Goal: Information Seeking & Learning: Check status

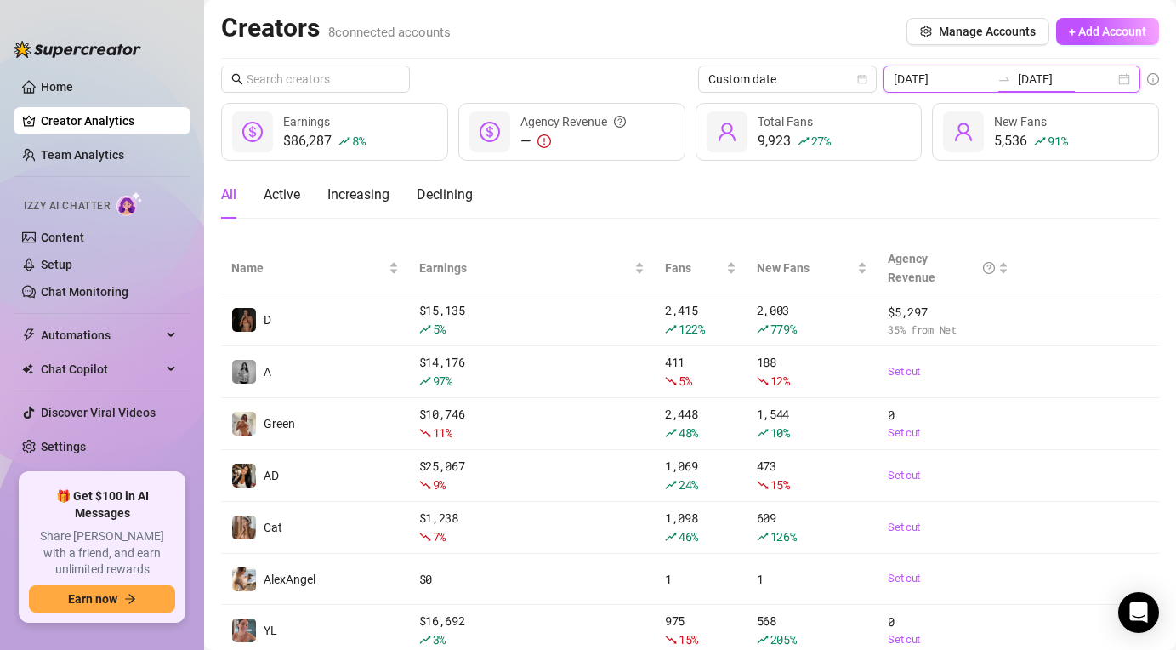
click at [1065, 83] on input "[DATE]" at bounding box center [1066, 79] width 97 height 19
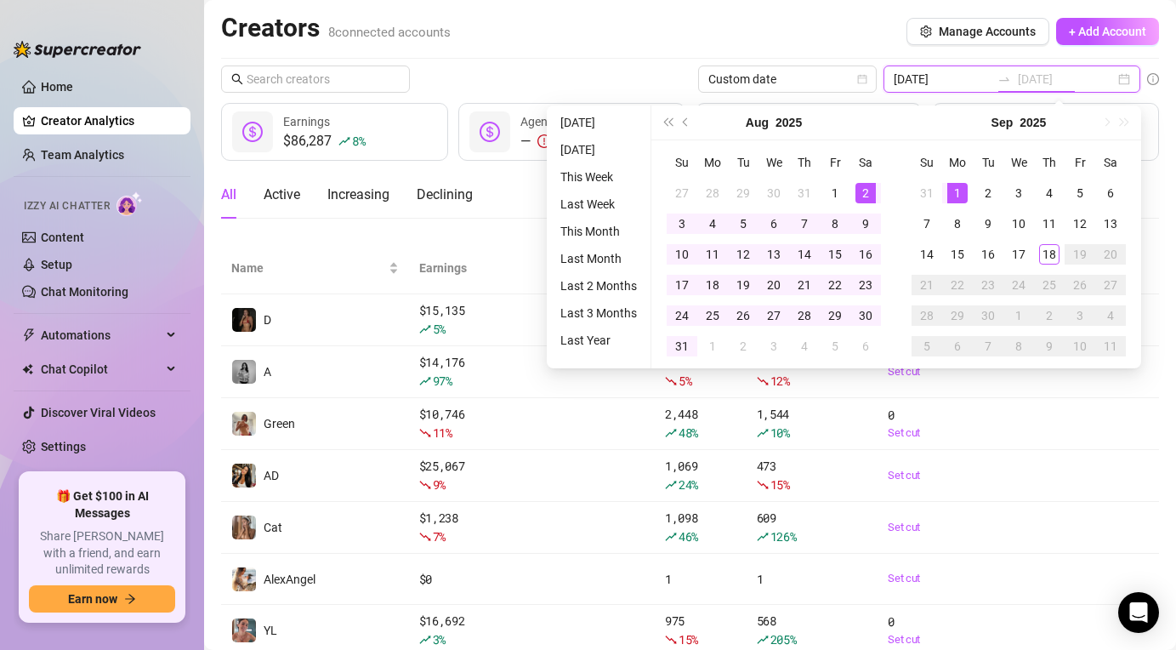
type input "[DATE]"
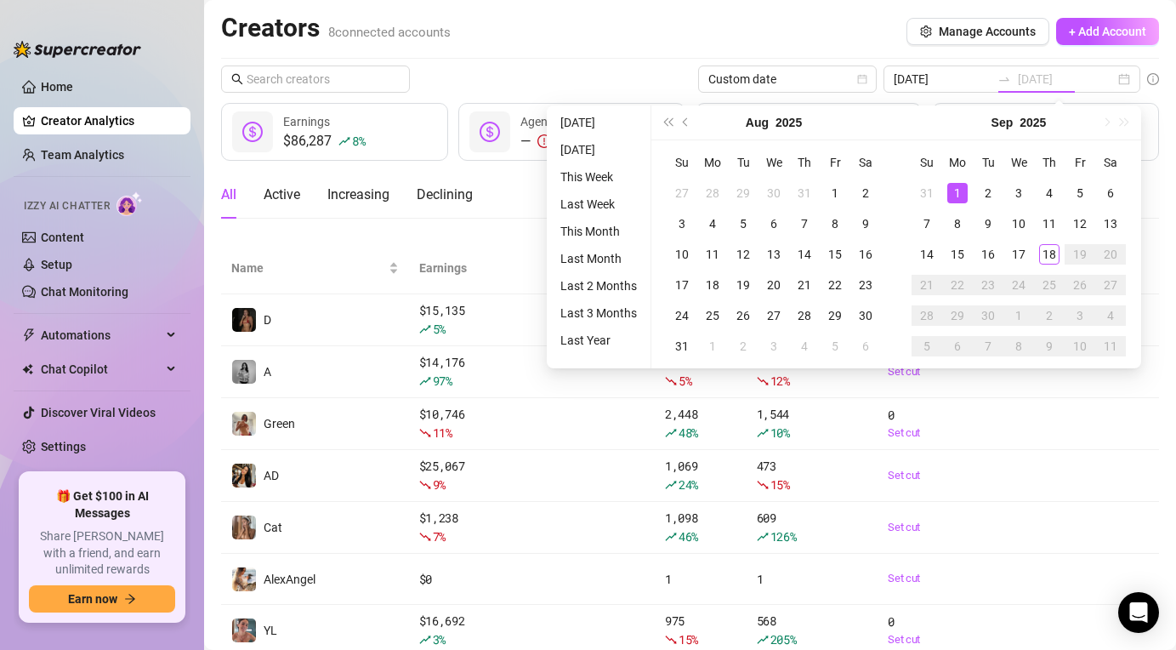
click at [954, 186] on div "1" at bounding box center [958, 193] width 20 height 20
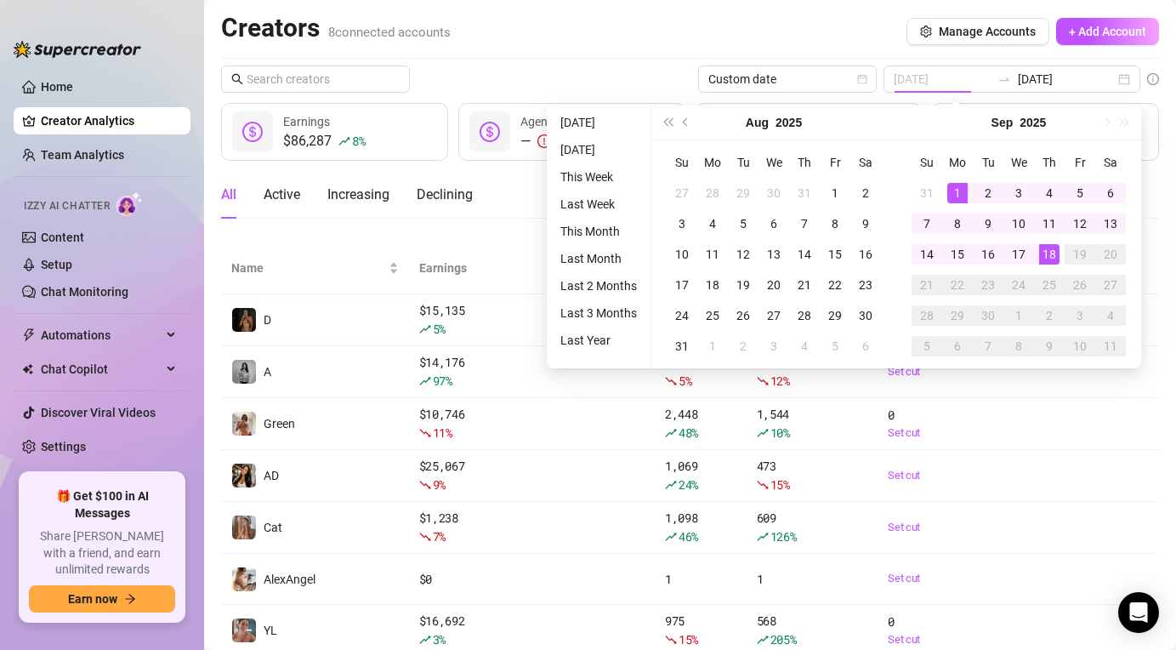
click at [1035, 253] on td "18" at bounding box center [1049, 254] width 31 height 31
type input "[DATE]"
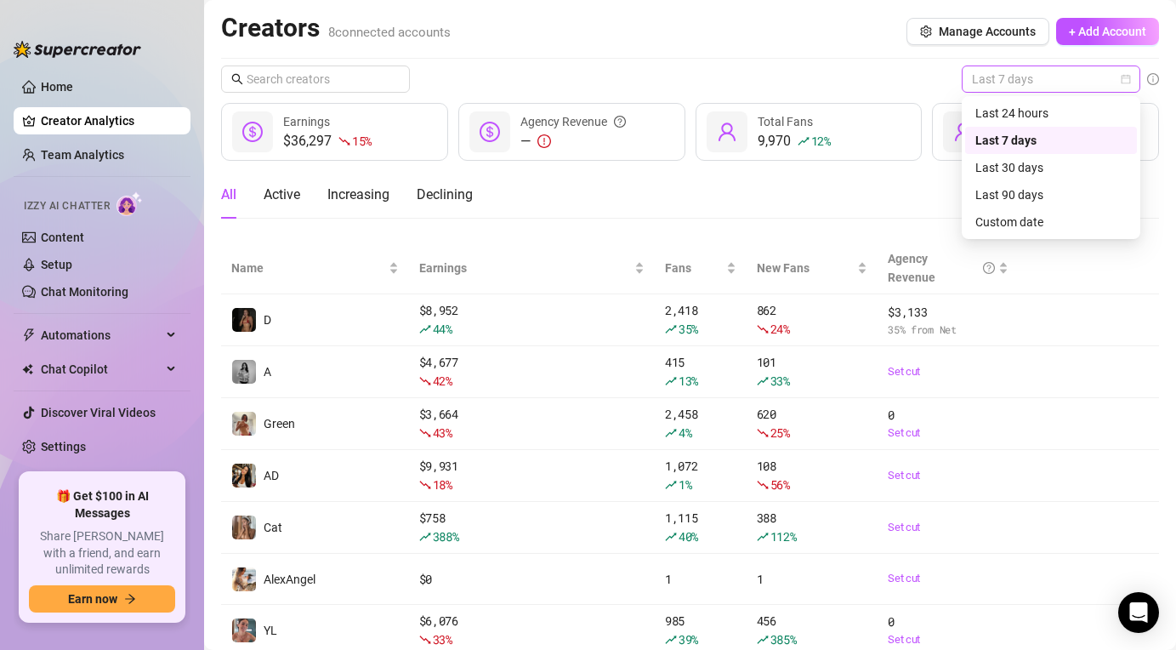
click at [1032, 77] on span "Last 7 days" at bounding box center [1051, 79] width 158 height 26
click at [748, 157] on div "9,970 12 % Total Fans" at bounding box center [809, 132] width 227 height 58
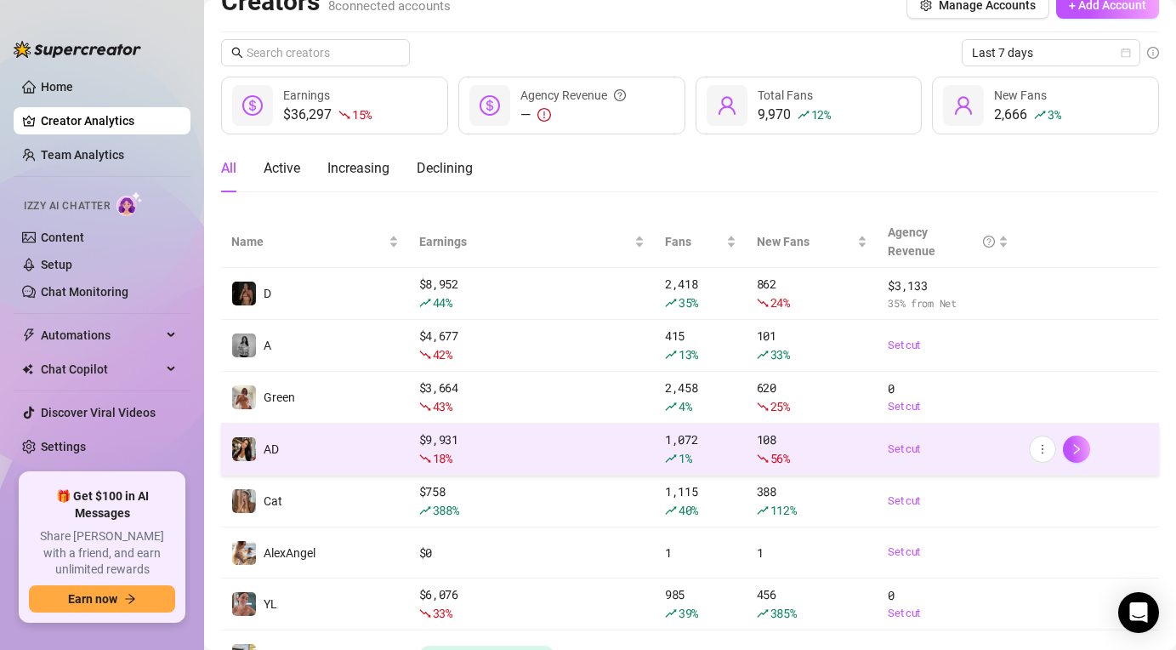
scroll to position [26, 0]
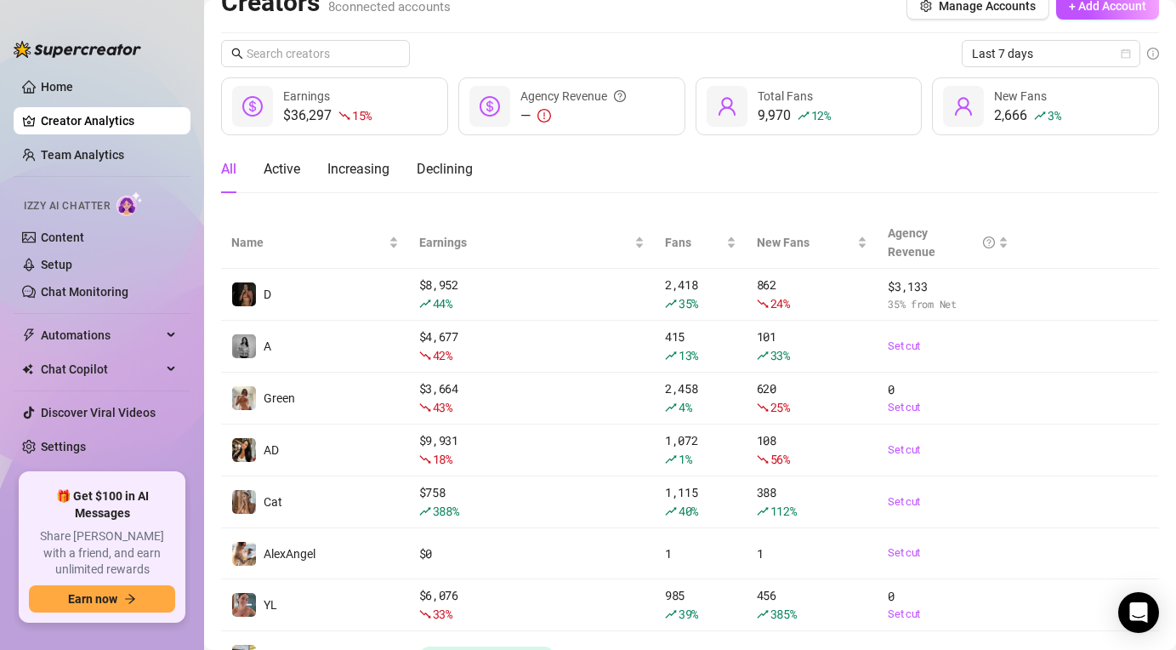
click at [83, 174] on ul "Home Creator Analytics Team Analytics Izzy AI Chatter Content Setup Chat Monito…" at bounding box center [102, 266] width 177 height 400
click at [83, 151] on link "Team Analytics" at bounding box center [82, 155] width 83 height 14
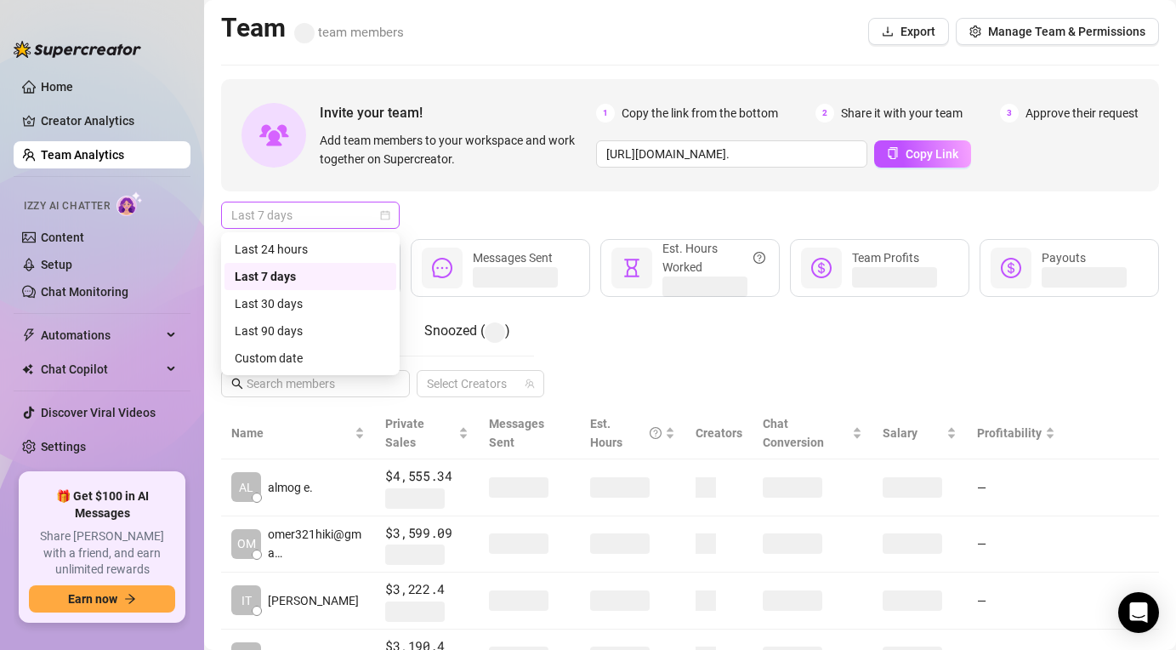
click at [343, 211] on span "Last 7 days" at bounding box center [310, 215] width 158 height 26
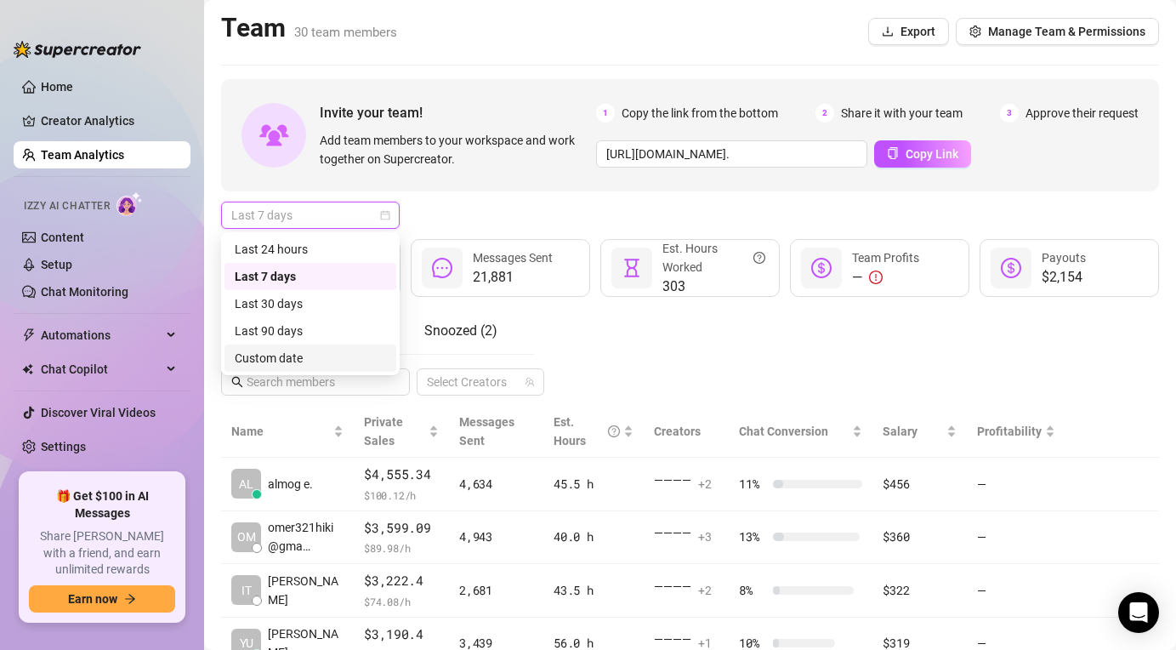
click at [333, 365] on div "Custom date" at bounding box center [310, 358] width 151 height 19
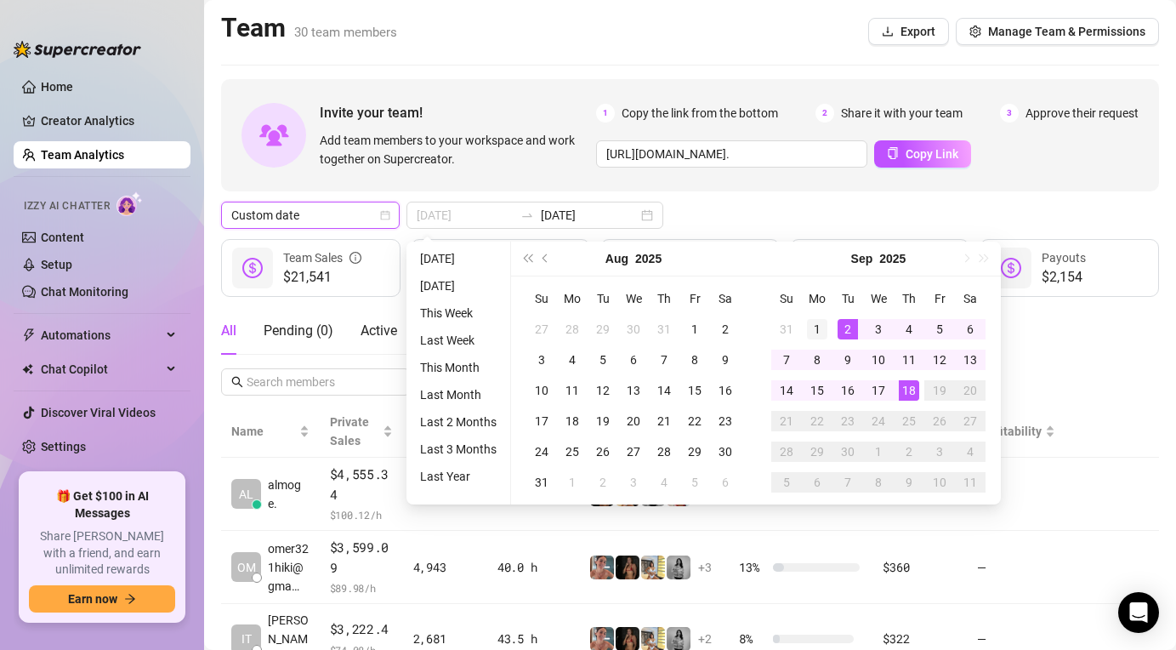
type input "[DATE]"
click at [820, 325] on div "1" at bounding box center [817, 329] width 20 height 20
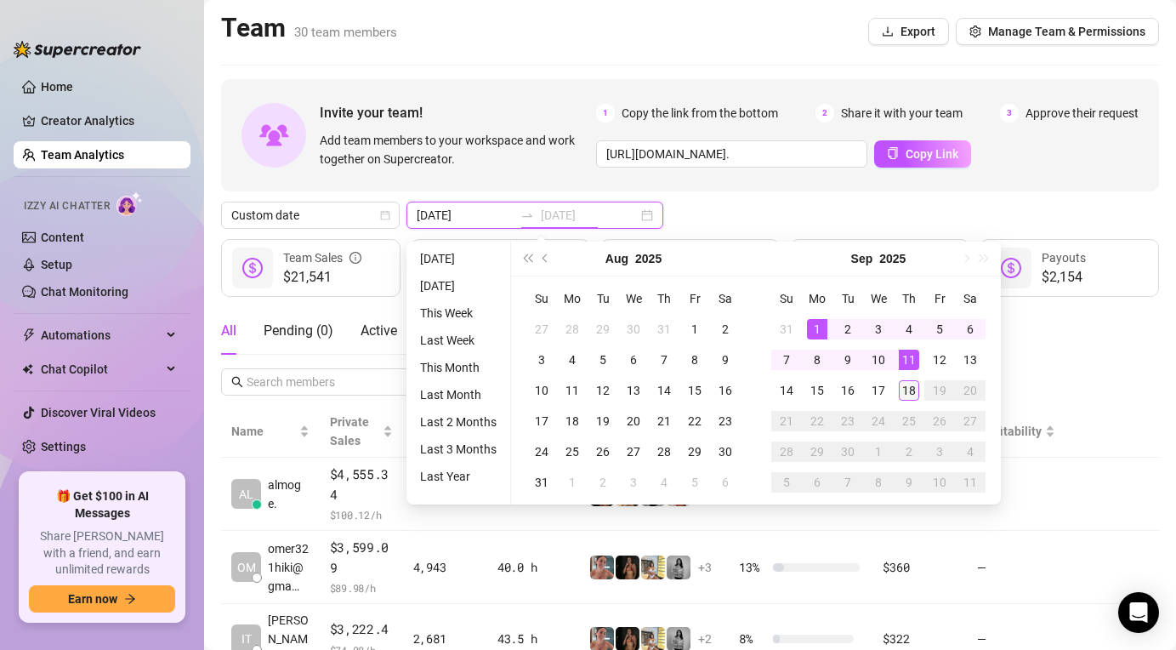
type input "[DATE]"
click at [914, 390] on div "18" at bounding box center [909, 390] width 20 height 20
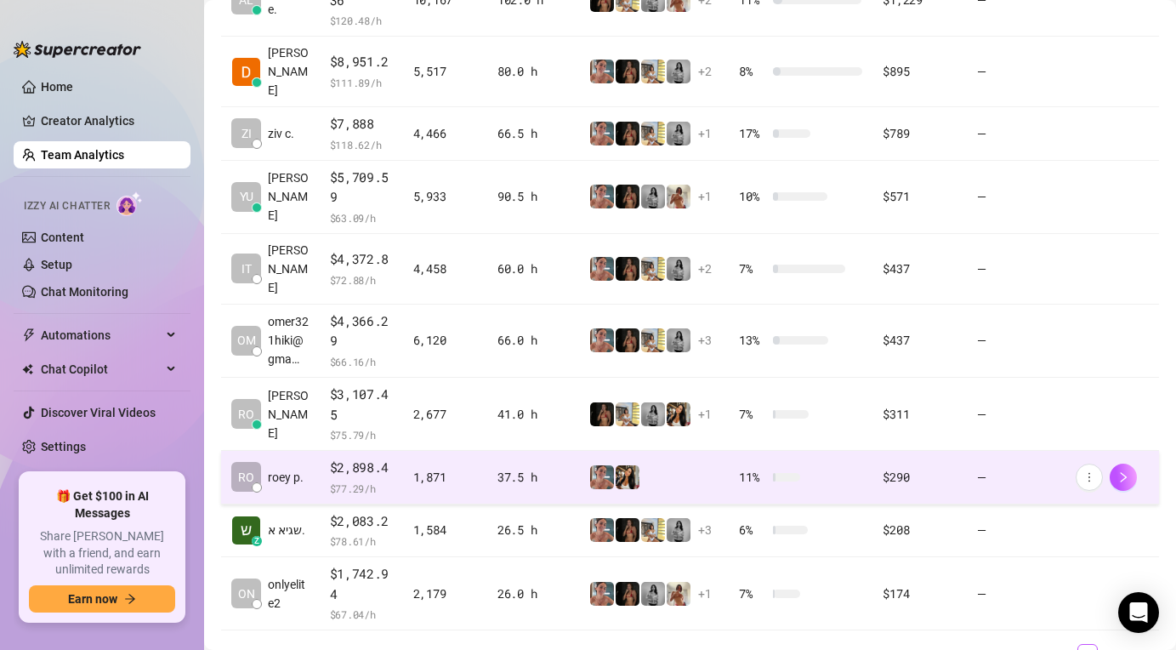
scroll to position [499, 0]
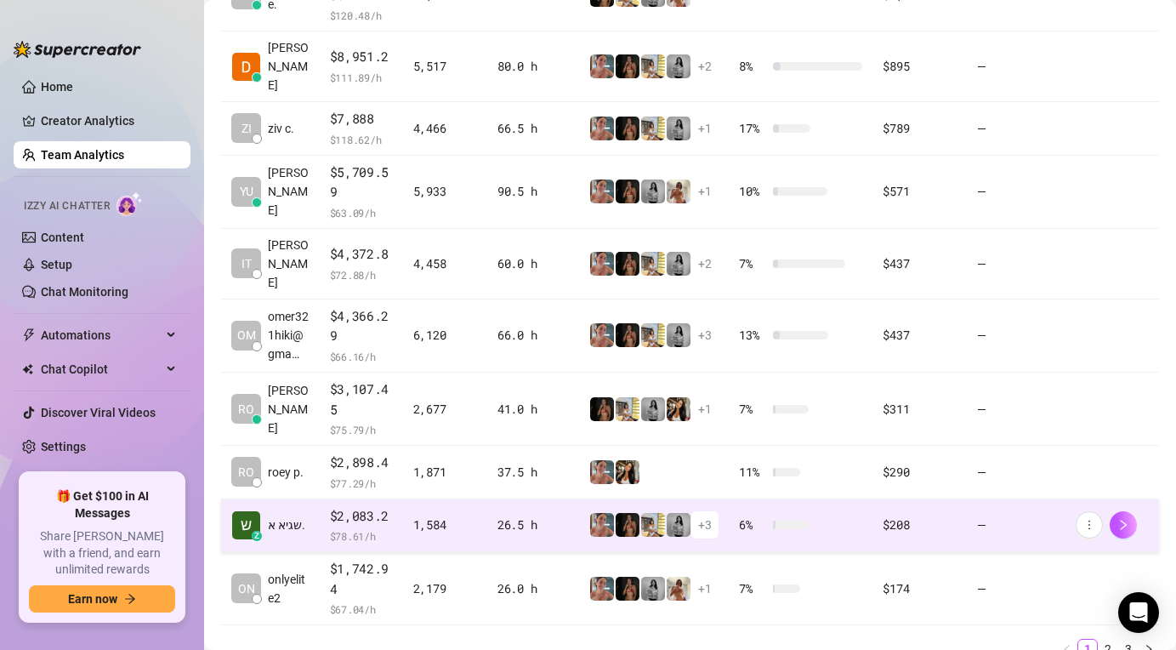
click at [600, 507] on td "+ 3" at bounding box center [654, 526] width 150 height 54
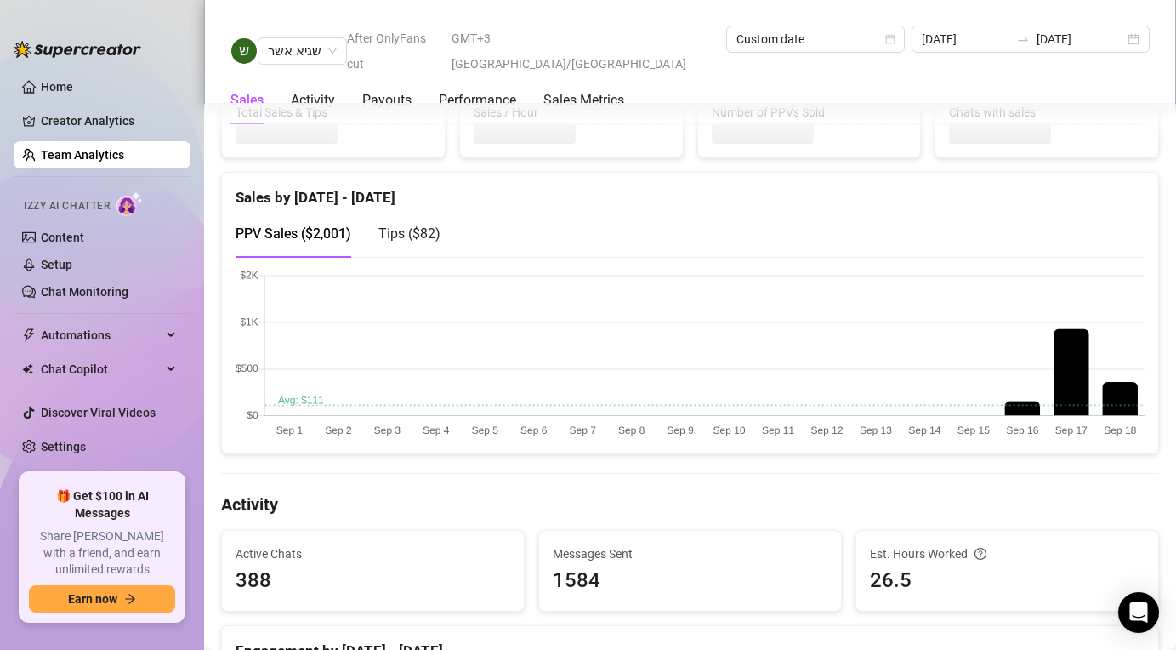
scroll to position [238, 0]
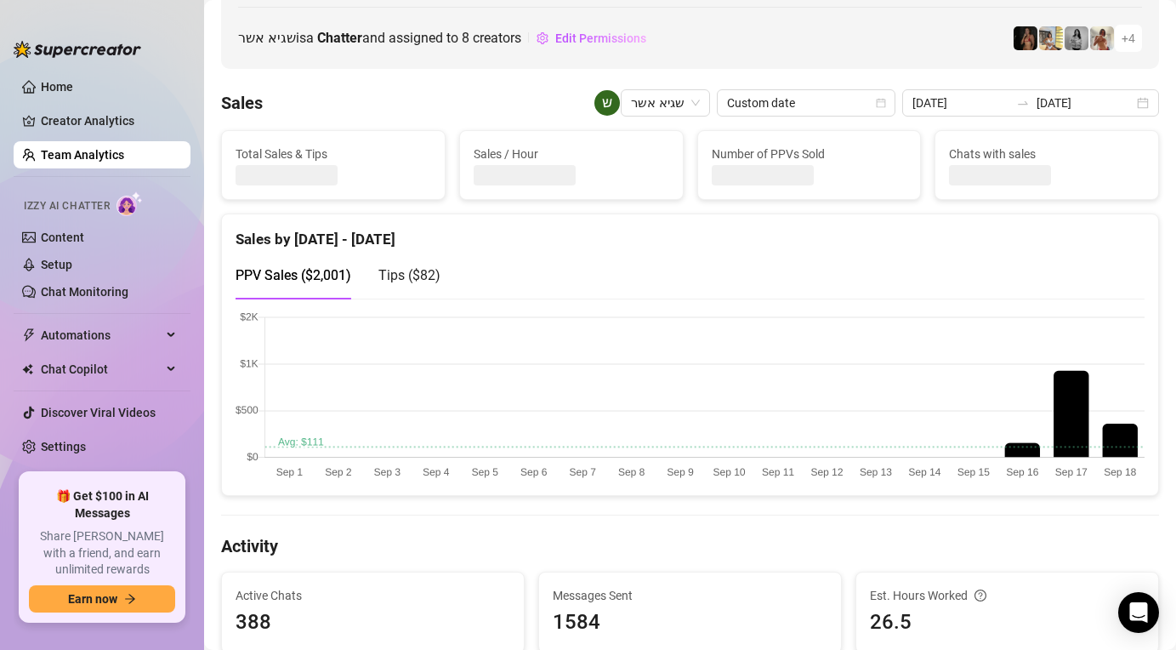
click at [393, 277] on span "Tips ( $82 )" at bounding box center [410, 275] width 62 height 16
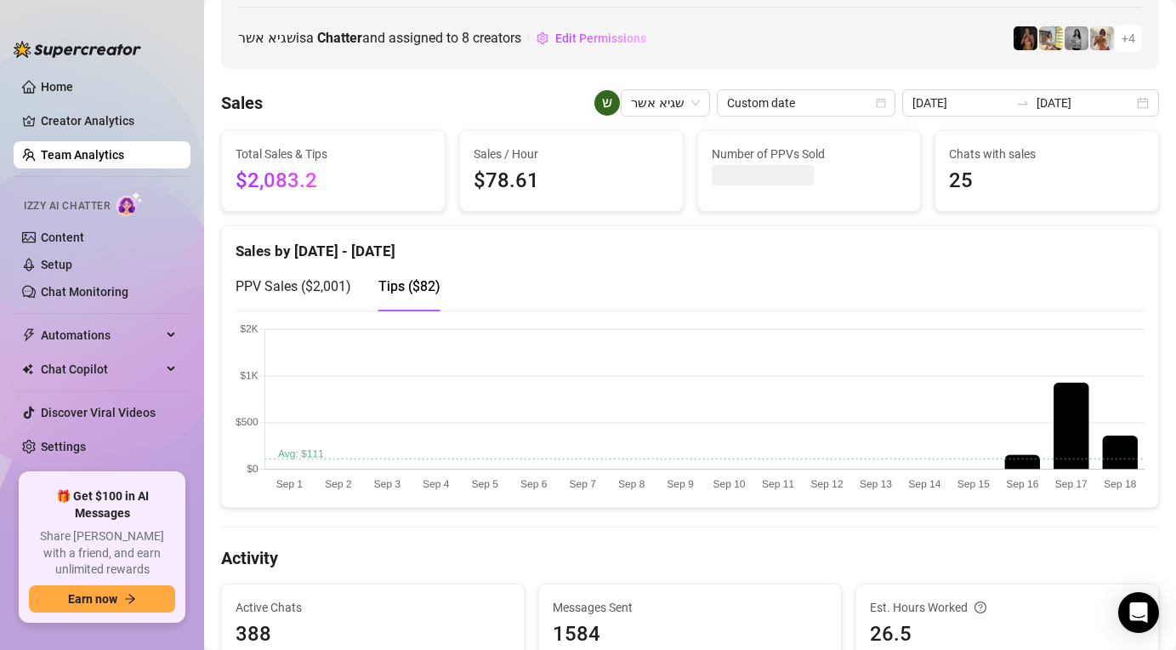
click at [280, 267] on div "PPV Sales ( $2,001 )" at bounding box center [294, 286] width 116 height 48
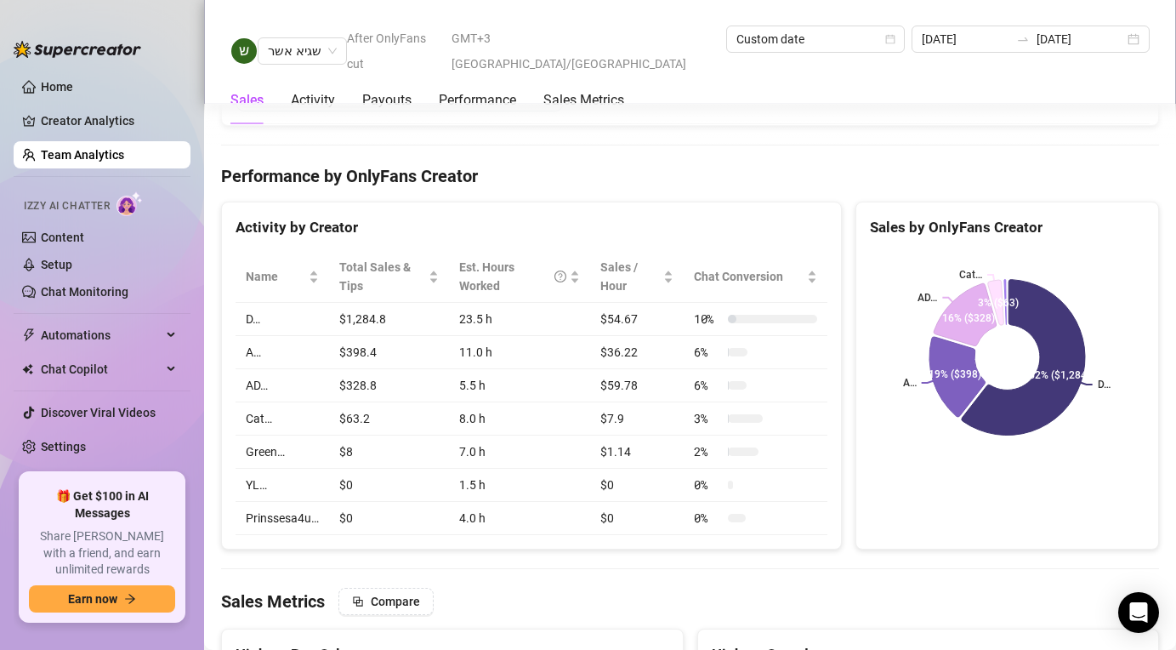
scroll to position [2160, 0]
